Goal: Transaction & Acquisition: Book appointment/travel/reservation

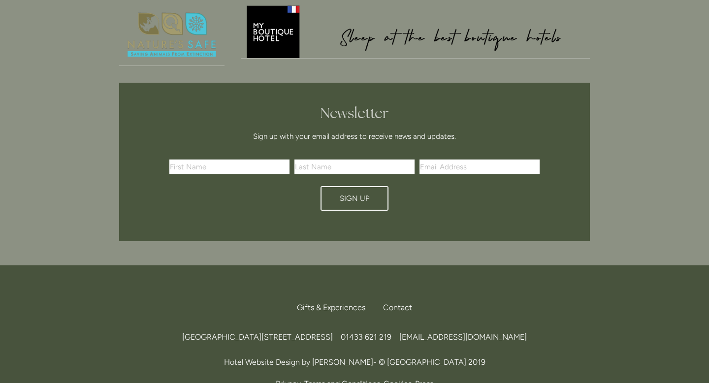
scroll to position [2899, 0]
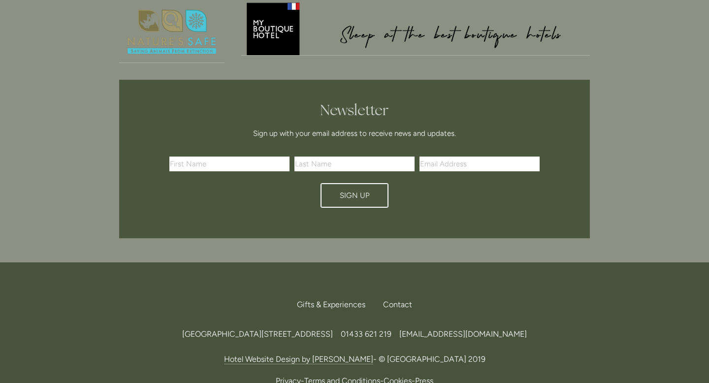
click at [231, 157] on input "text" at bounding box center [229, 164] width 120 height 15
type input "[PERSON_NAME]"
type input "[PERSON_NAME][EMAIL_ADDRESS][PERSON_NAME][DOMAIN_NAME]"
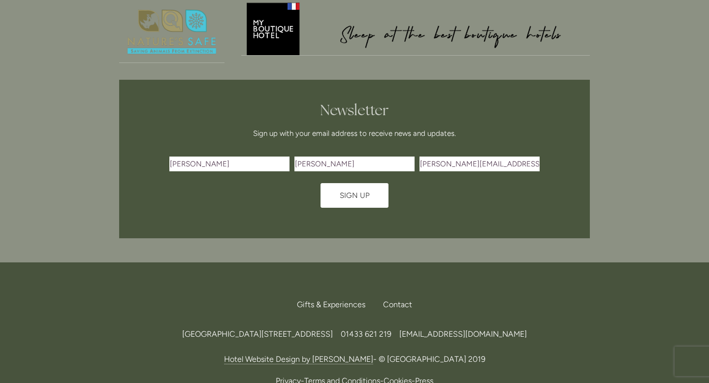
click at [357, 191] on span "Sign Up" at bounding box center [355, 195] width 30 height 9
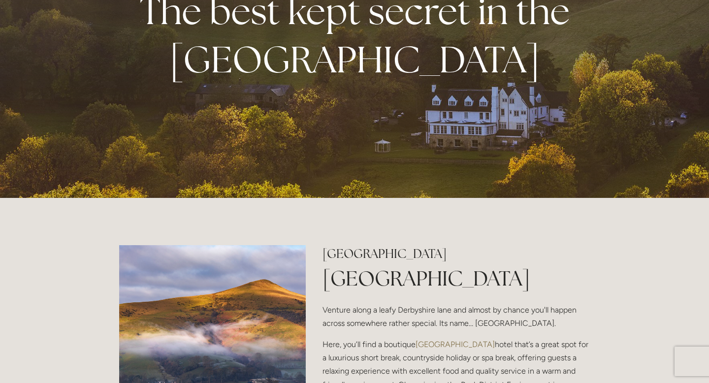
scroll to position [0, 0]
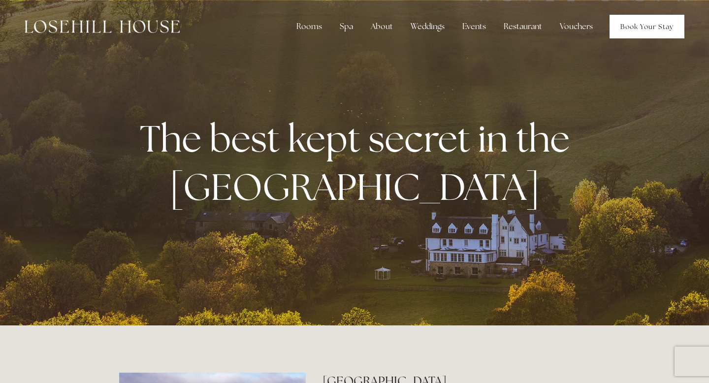
click at [650, 24] on link "Book Your Stay" at bounding box center [646, 27] width 75 height 24
